Goal: Transaction & Acquisition: Purchase product/service

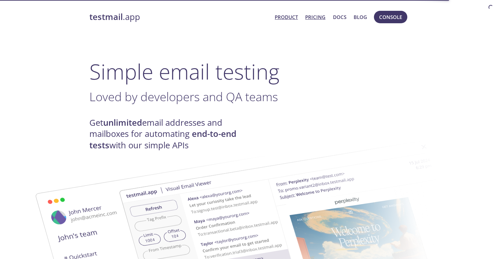
click at [315, 17] on link "Pricing" at bounding box center [315, 17] width 20 height 9
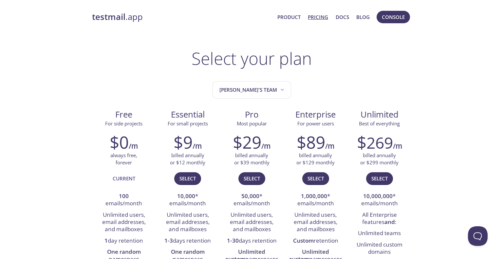
scroll to position [22, 0]
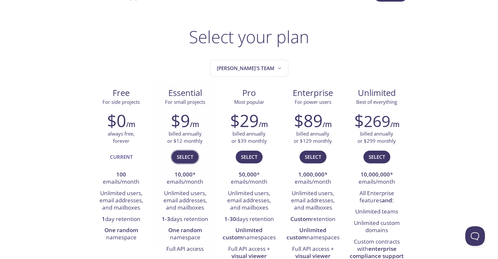
click at [177, 153] on span "Select" at bounding box center [185, 157] width 16 height 9
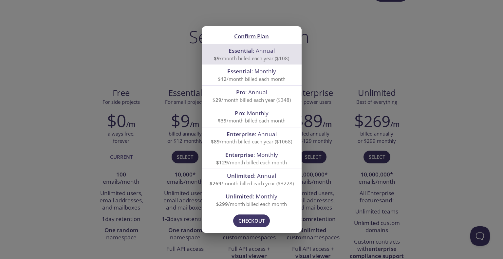
click at [262, 58] on span "$9 /month billed each year ($108)" at bounding box center [251, 58] width 75 height 7
click at [256, 78] on span "$12 /month billed each month" at bounding box center [252, 79] width 68 height 7
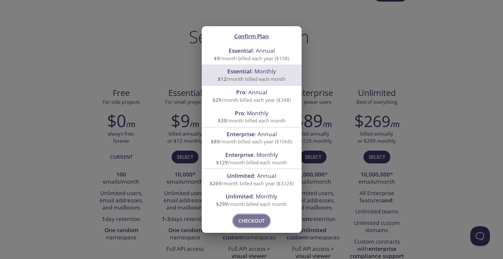
click at [259, 225] on span "Checkout" at bounding box center [251, 220] width 26 height 9
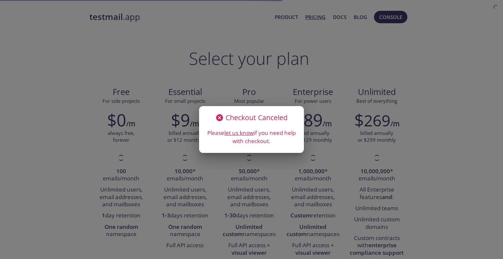
click at [308, 85] on div "Checkout Canceled Please let us know if you need help with checkout." at bounding box center [251, 129] width 503 height 259
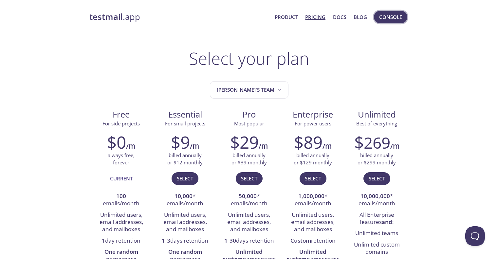
click at [385, 16] on span "Console" at bounding box center [390, 17] width 23 height 9
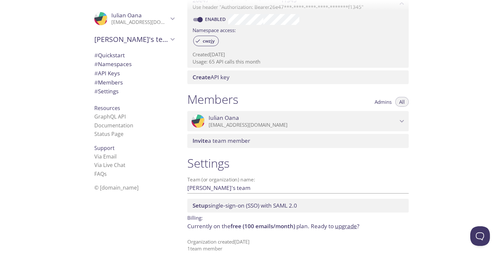
scroll to position [207, 0]
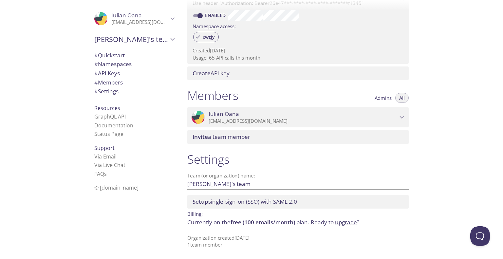
click at [221, 142] on div "Invite a team member" at bounding box center [297, 137] width 221 height 14
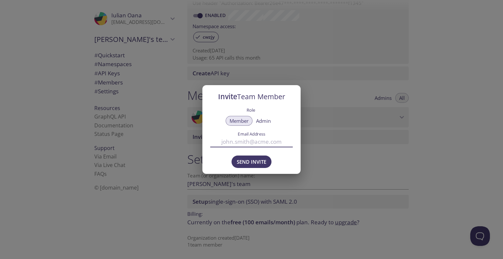
click at [242, 140] on input "Email Address" at bounding box center [251, 142] width 83 height 11
click at [262, 121] on span "Admin" at bounding box center [263, 121] width 15 height 0
click at [250, 149] on div "Email Address" at bounding box center [251, 139] width 83 height 21
click at [251, 144] on input "Email Address" at bounding box center [251, 142] width 83 height 11
paste input "jenkins@qes-online.com"
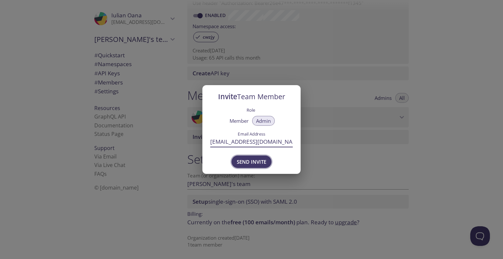
type input "[EMAIL_ADDRESS][DOMAIN_NAME]"
click at [256, 163] on span "Send Invite" at bounding box center [251, 162] width 29 height 9
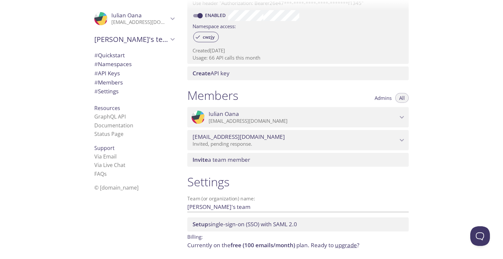
click at [252, 198] on label "Team (or organization) name:" at bounding box center [221, 198] width 68 height 5
click at [252, 201] on input "Iulian's team" at bounding box center [287, 206] width 200 height 11
click at [250, 205] on input "Iulian's team" at bounding box center [287, 206] width 200 height 11
drag, startPoint x: 228, startPoint y: 207, endPoint x: 179, endPoint y: 205, distance: 48.8
click at [179, 205] on div ".cls-1 { fill: #6d5ca8; } .cls-2 { fill: #3fc191; } .cls-3 { fill: #3b4752; } .…" at bounding box center [251, 129] width 503 height 259
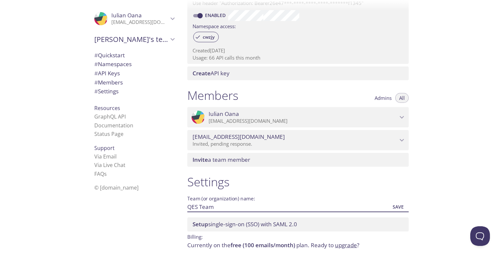
type input "QES Team"
click at [398, 209] on span "Save" at bounding box center [398, 207] width 18 height 8
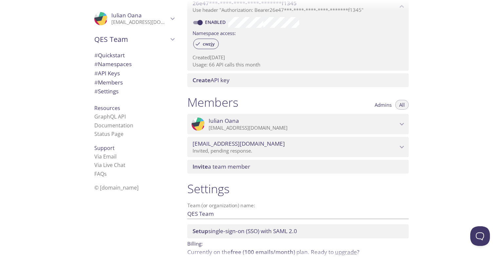
scroll to position [230, 0]
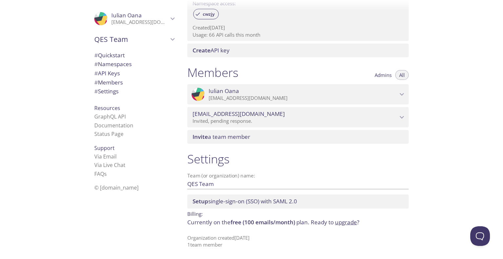
click at [375, 74] on button "Admins" at bounding box center [383, 75] width 25 height 10
click at [402, 75] on span "All" at bounding box center [402, 75] width 6 height 0
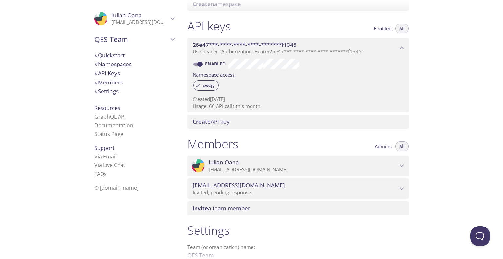
scroll to position [142, 0]
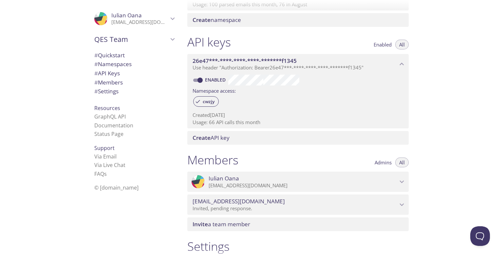
click at [362, 213] on div "benjenkins@qes-online.com Invited, pending response." at bounding box center [297, 205] width 221 height 20
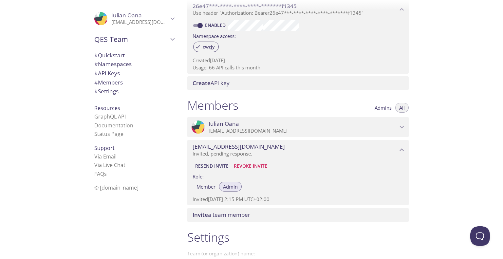
scroll to position [208, 0]
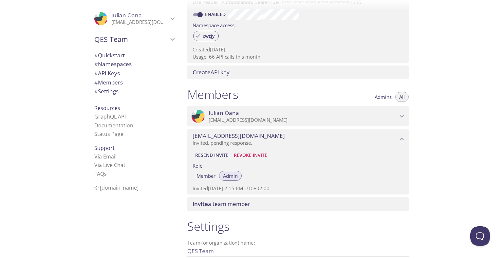
click at [200, 117] on icon "Iulian Oana" at bounding box center [201, 119] width 8 height 13
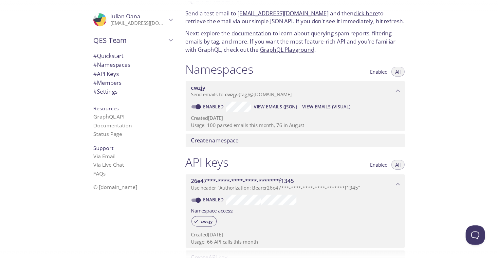
scroll to position [0, 0]
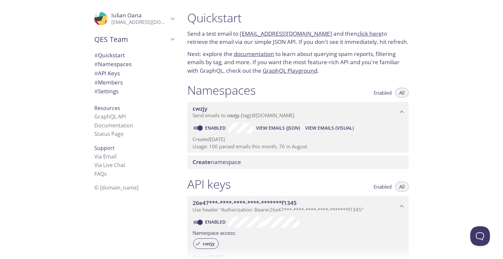
click at [210, 168] on div "Create namespace" at bounding box center [297, 162] width 221 height 14
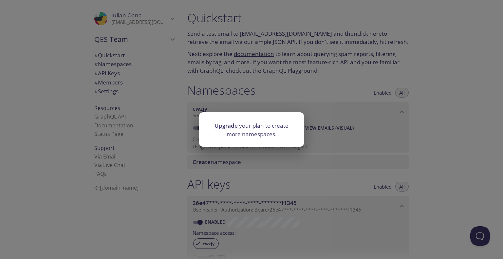
click at [223, 129] on link "Upgrade" at bounding box center [225, 126] width 23 height 8
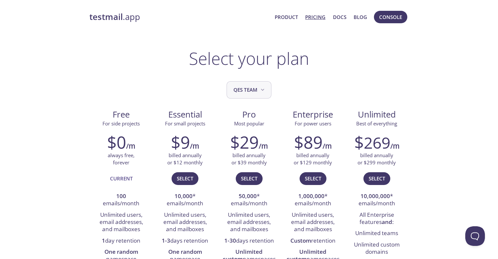
click at [249, 93] on span "QES Team" at bounding box center [249, 89] width 32 height 9
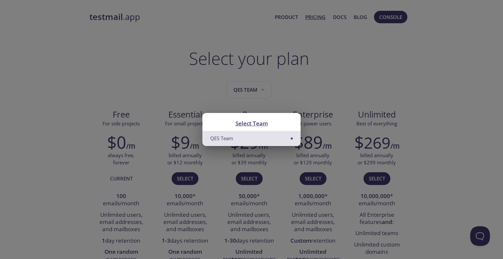
click at [115, 28] on div "Select Team QES Team" at bounding box center [251, 129] width 503 height 259
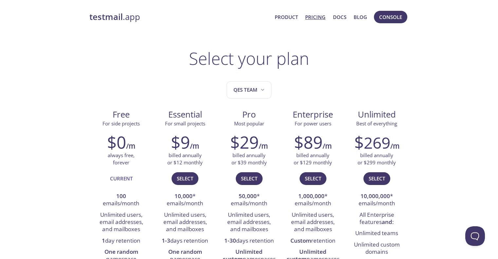
click at [109, 17] on strong "testmail" at bounding box center [105, 16] width 33 height 11
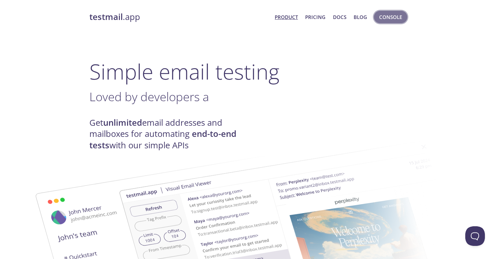
click at [390, 15] on span "Console" at bounding box center [390, 17] width 23 height 9
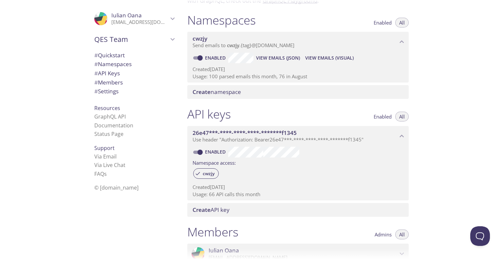
scroll to position [230, 0]
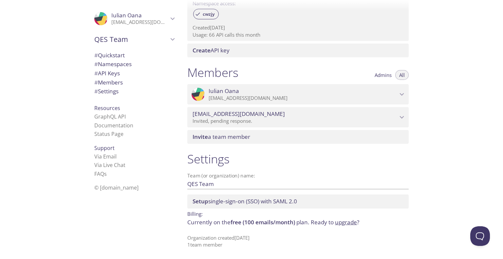
click at [213, 201] on span "Setup single-sign-on (SSO) with SAML 2.0" at bounding box center [245, 201] width 104 height 8
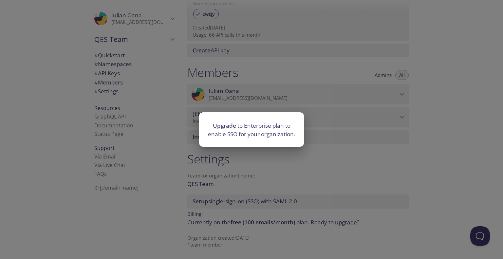
click at [256, 176] on div "Upgrade to Enterprise plan to enable SSO for your organization." at bounding box center [251, 129] width 503 height 259
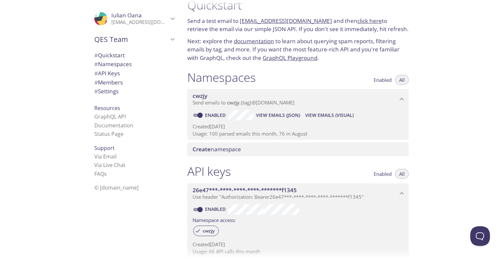
scroll to position [0, 0]
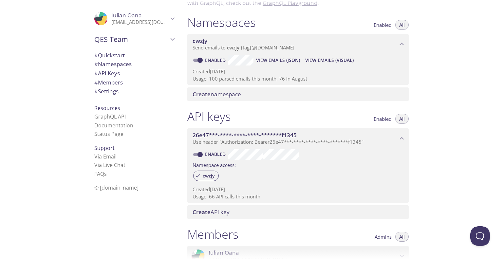
scroll to position [63, 0]
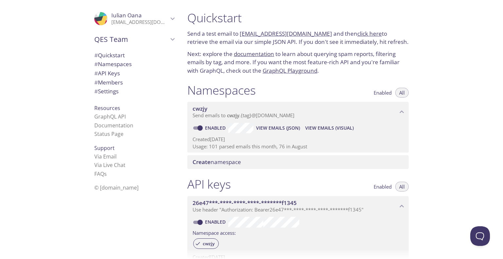
click at [466, 116] on div "Quickstart Send a test email to cwzjy.test@inbox.testmail.app and then click he…" at bounding box center [342, 129] width 321 height 259
click at [258, 166] on div "Create namespace" at bounding box center [297, 162] width 221 height 14
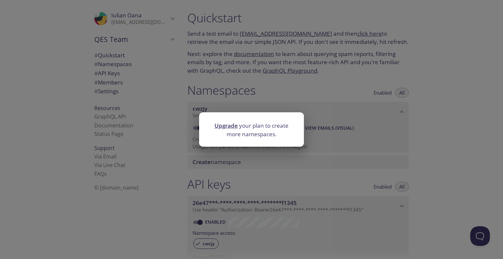
click at [498, 127] on div "Upgrade your plan to create more namespaces." at bounding box center [251, 129] width 503 height 259
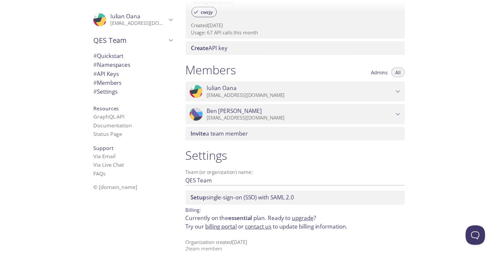
scroll to position [238, 0]
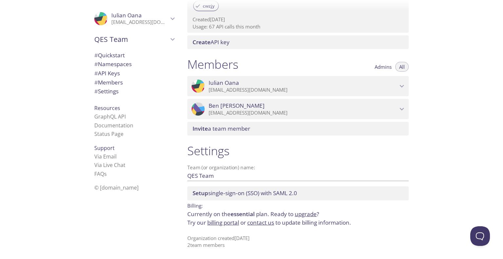
click at [301, 214] on link "upgrade" at bounding box center [306, 214] width 22 height 8
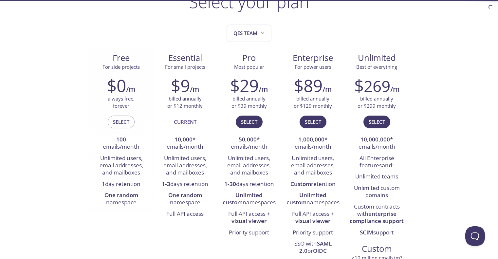
scroll to position [65, 0]
